Goal: Navigation & Orientation: Find specific page/section

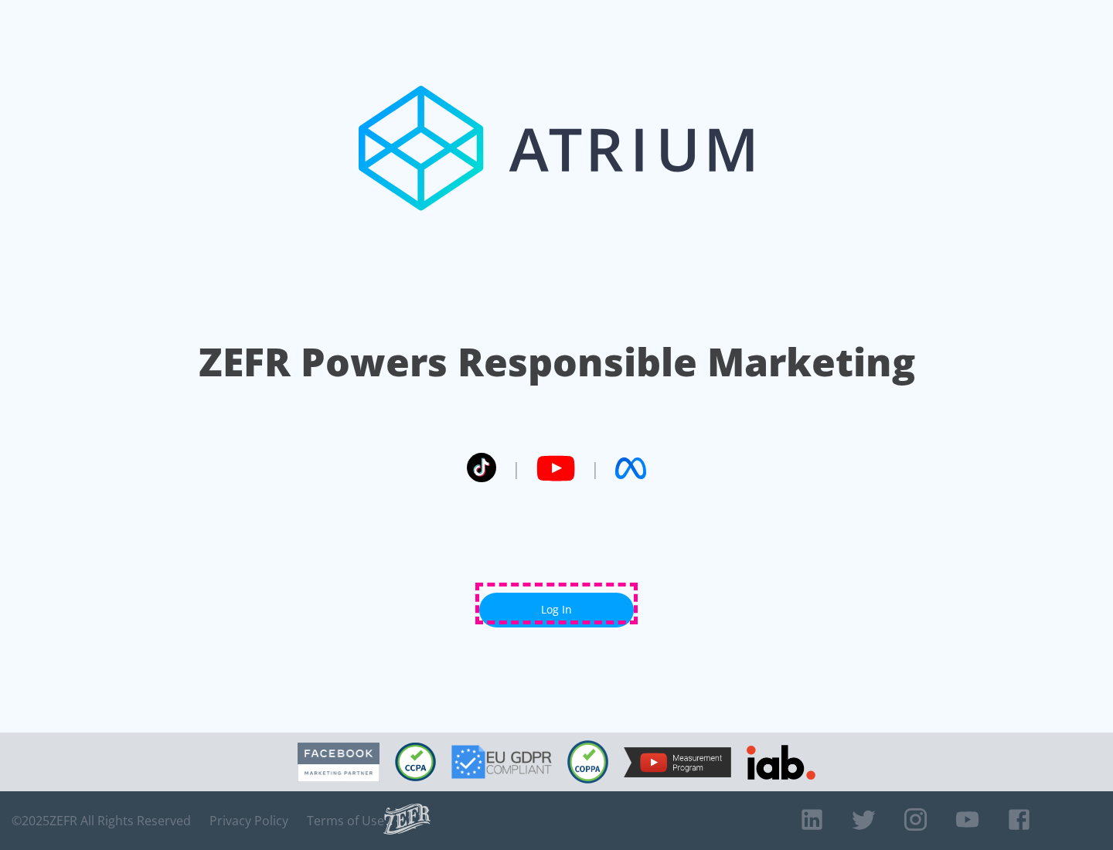
click at [556, 603] on link "Log In" at bounding box center [556, 610] width 155 height 35
